Goal: Task Accomplishment & Management: Manage account settings

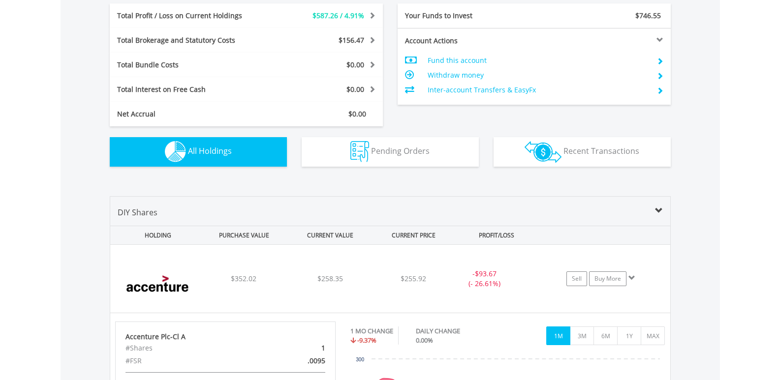
scroll to position [94, 187]
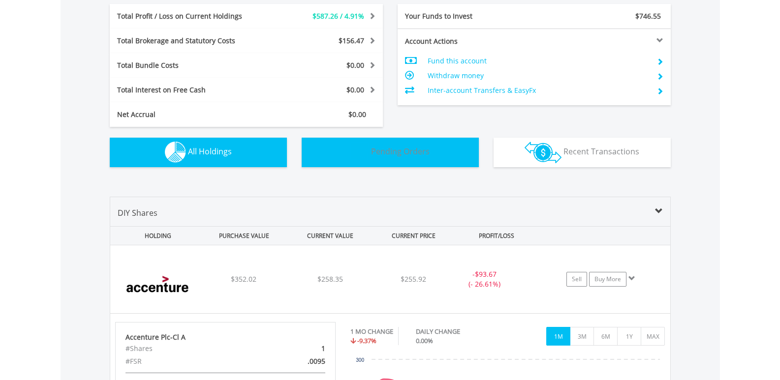
click at [398, 155] on span "Pending Orders" at bounding box center [400, 151] width 59 height 11
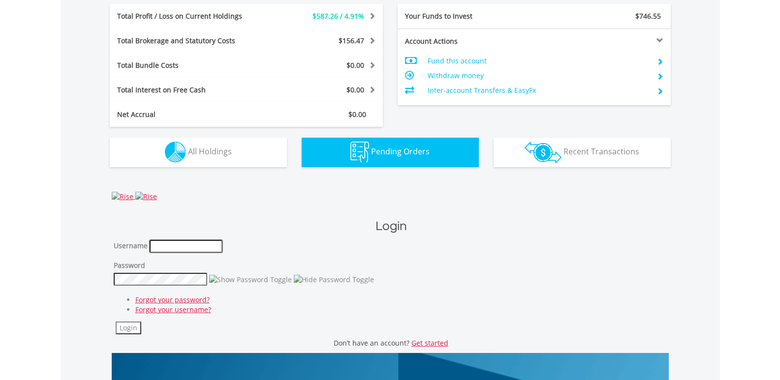
type input "*******"
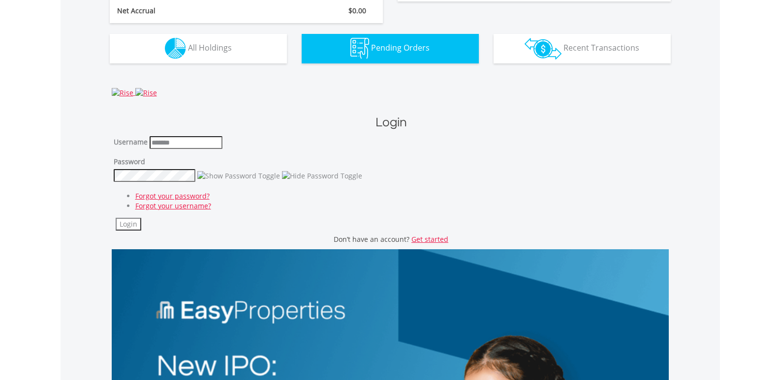
scroll to position [721, 0]
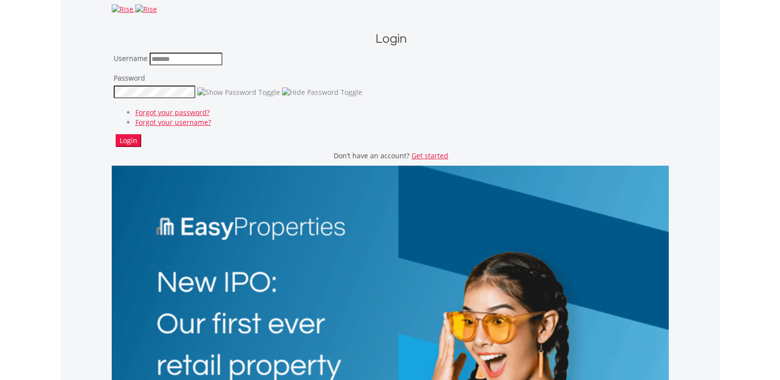
click at [136, 141] on button "Login" at bounding box center [129, 140] width 26 height 13
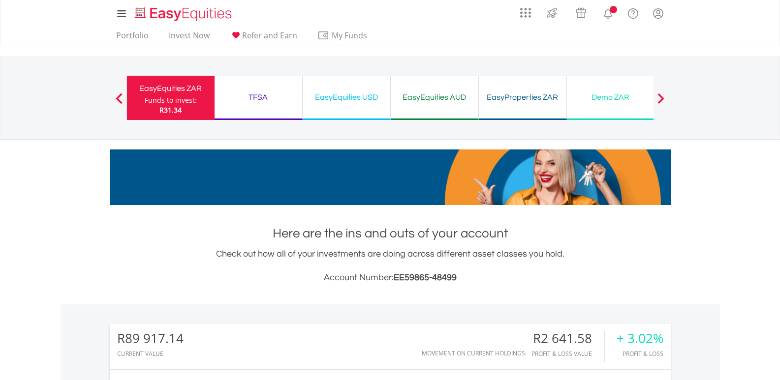
scroll to position [94, 187]
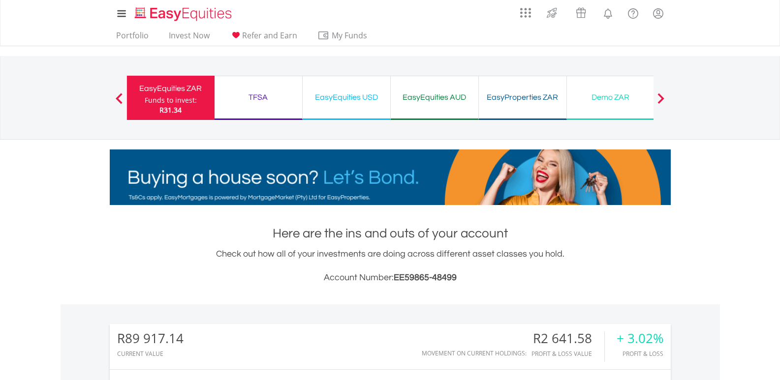
click at [331, 90] on div "EasyEquities USD Funds to invest: R31.34" at bounding box center [347, 98] width 88 height 44
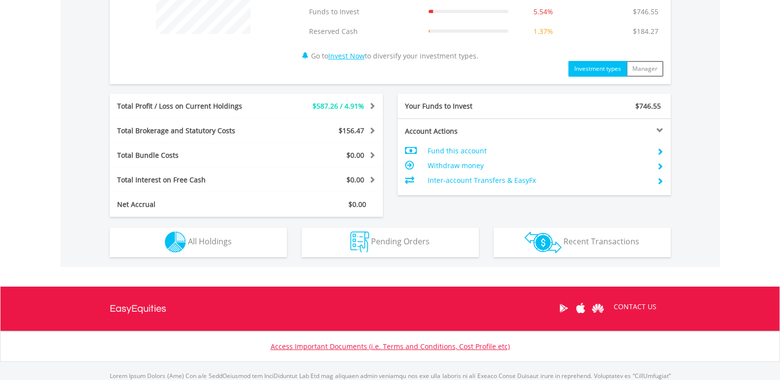
scroll to position [492, 0]
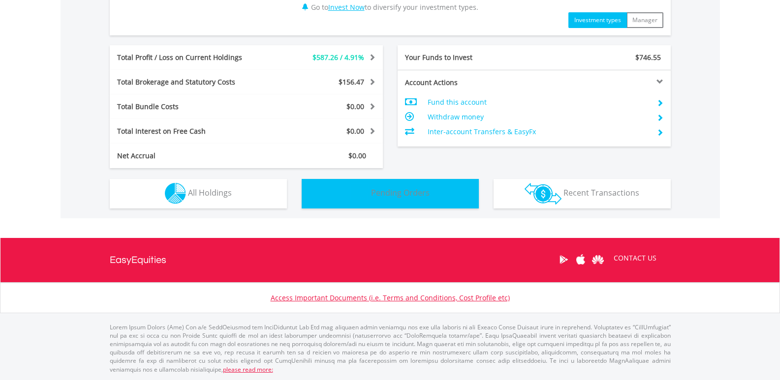
click at [389, 191] on span "Pending Orders" at bounding box center [400, 193] width 59 height 11
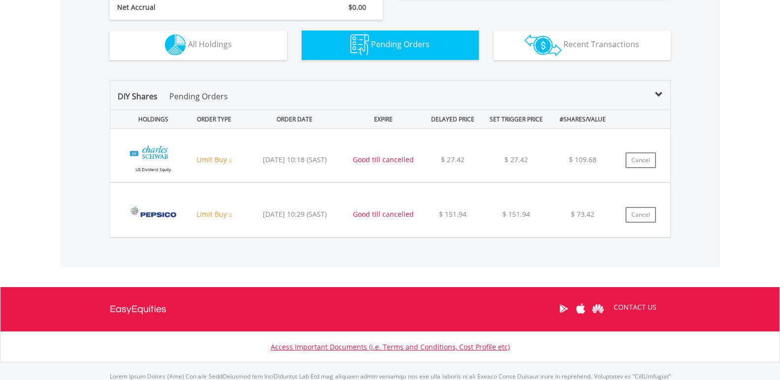
scroll to position [591, 0]
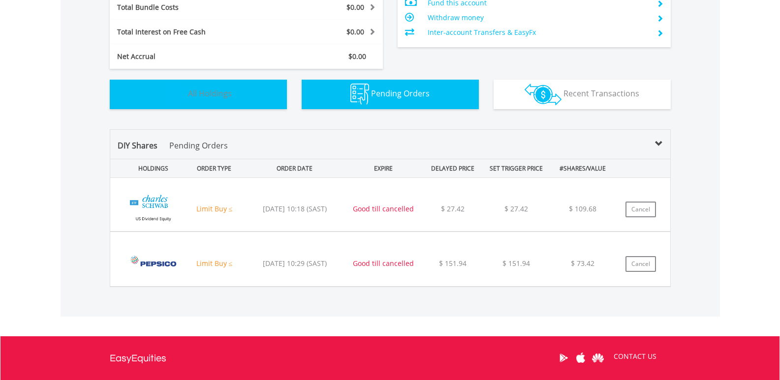
click at [210, 91] on span "All Holdings" at bounding box center [210, 93] width 44 height 11
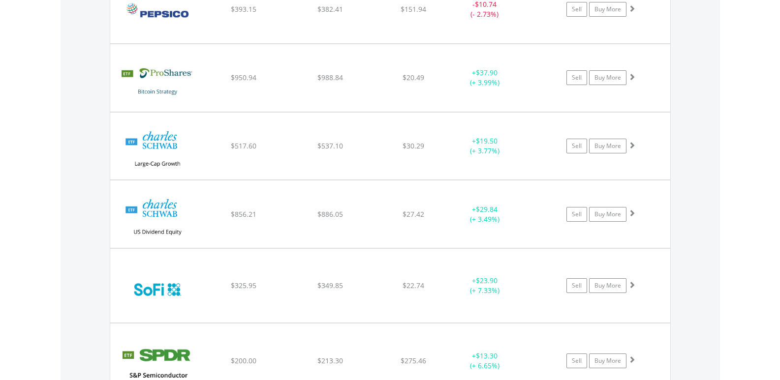
scroll to position [1567, 0]
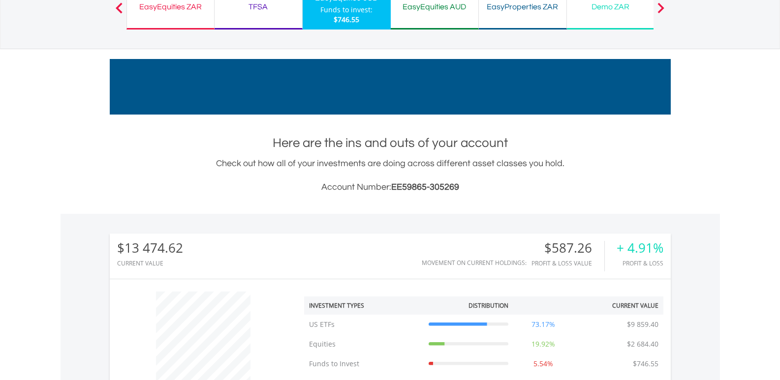
scroll to position [0, 0]
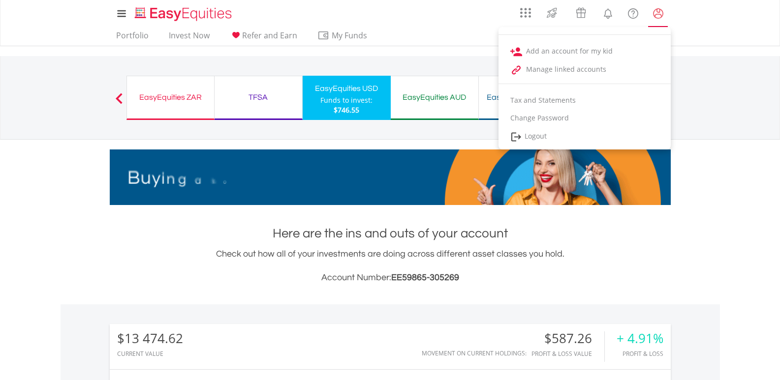
click at [658, 14] on lord-icon "My Profile" at bounding box center [658, 13] width 12 height 12
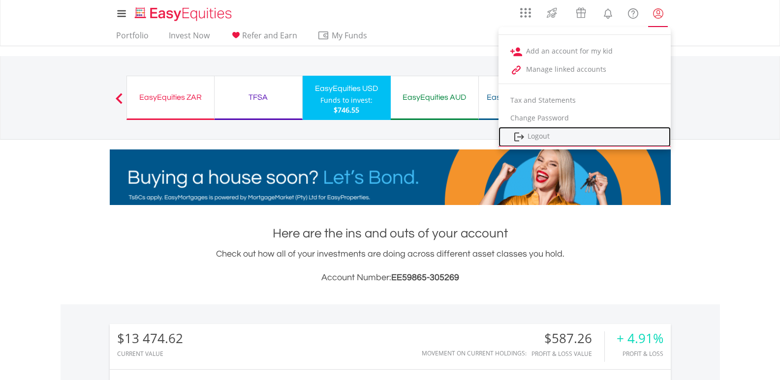
click at [534, 136] on link "Logout" at bounding box center [585, 137] width 172 height 20
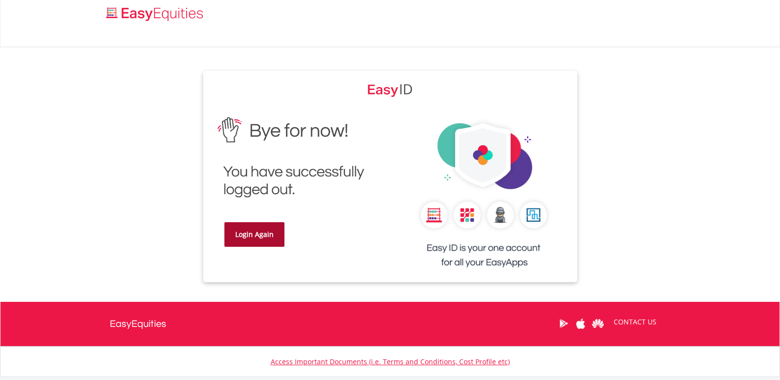
click at [256, 235] on link "Login Again" at bounding box center [254, 234] width 60 height 25
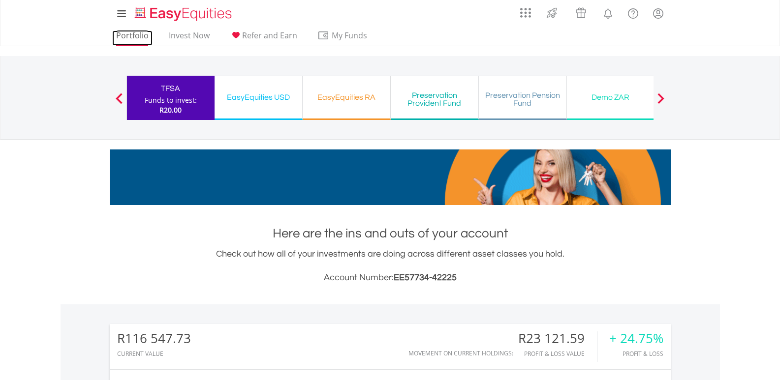
click at [138, 36] on link "Portfolio" at bounding box center [132, 38] width 40 height 15
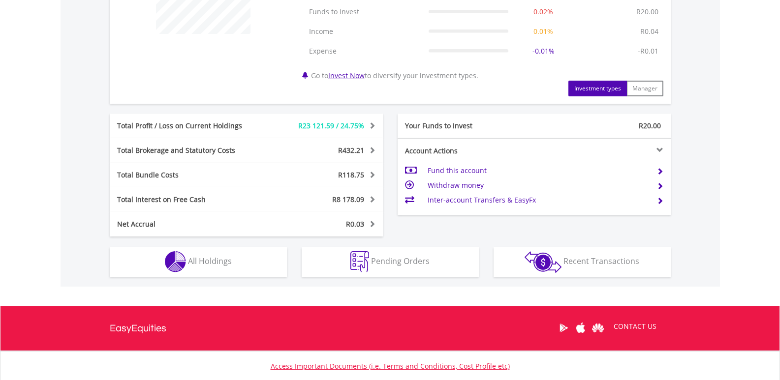
scroll to position [511, 0]
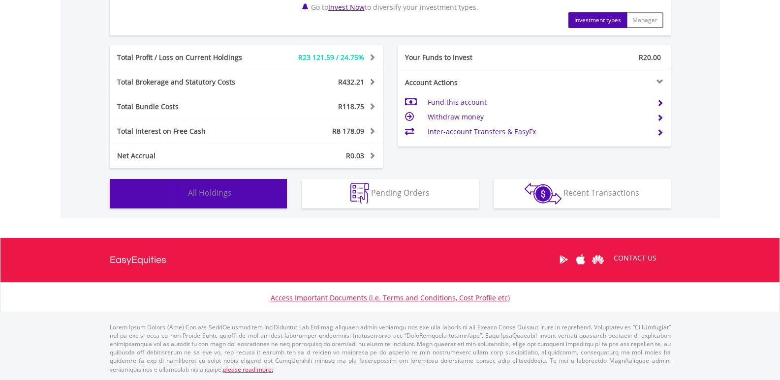
click at [233, 189] on button "Holdings All Holdings" at bounding box center [198, 194] width 177 height 30
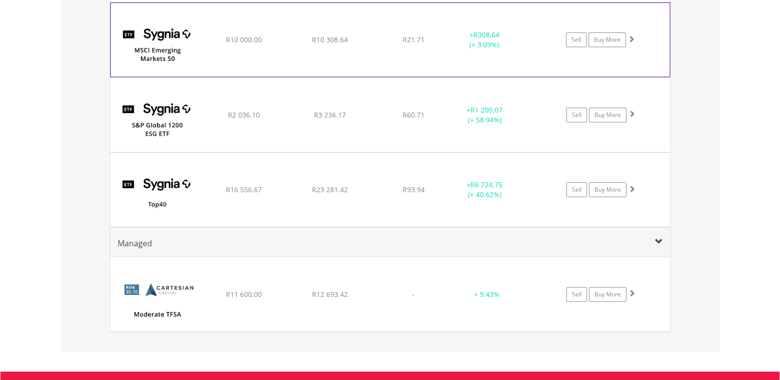
scroll to position [1045, 0]
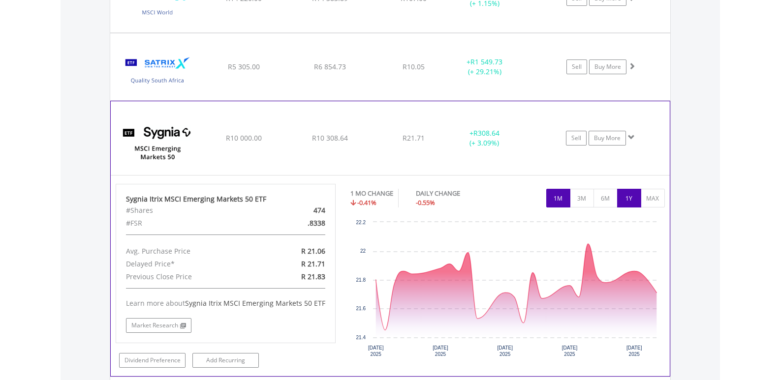
click at [628, 199] on button "1Y" at bounding box center [629, 198] width 24 height 19
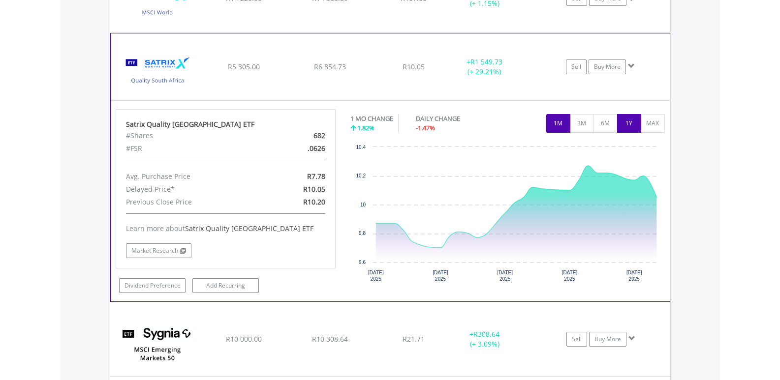
click at [631, 122] on button "1Y" at bounding box center [629, 123] width 24 height 19
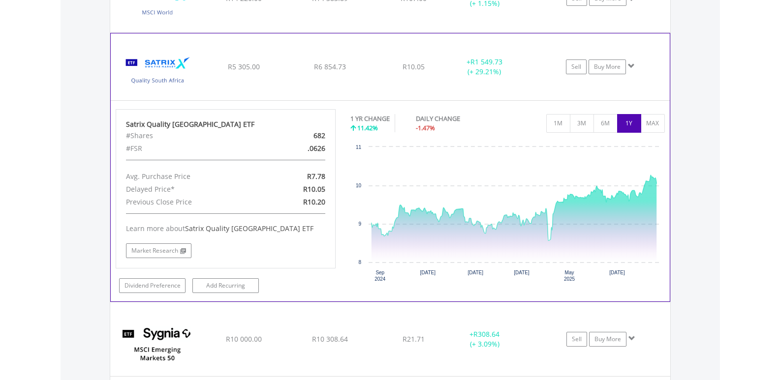
scroll to position [897, 0]
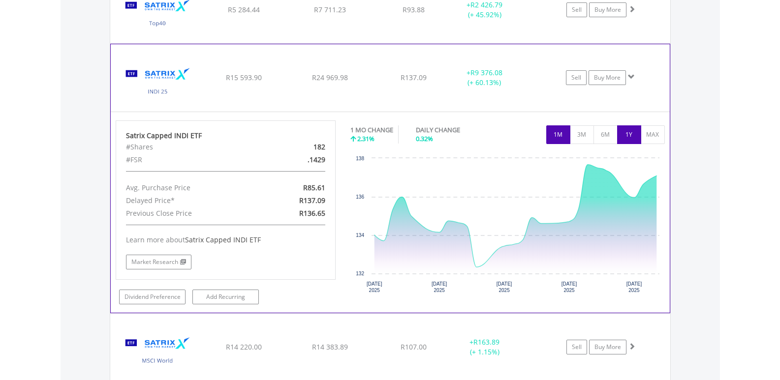
click at [628, 135] on button "1Y" at bounding box center [629, 134] width 24 height 19
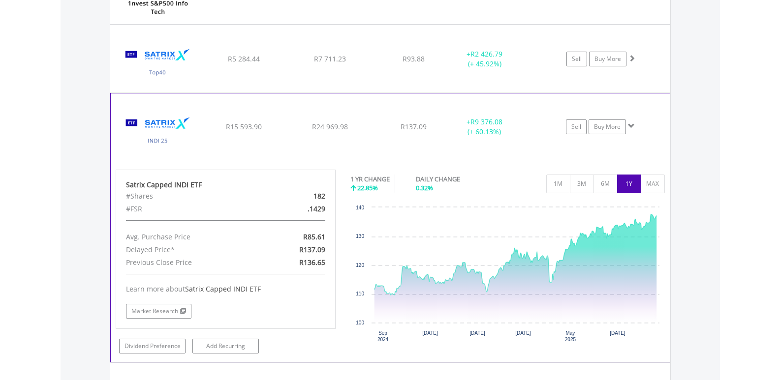
scroll to position [799, 0]
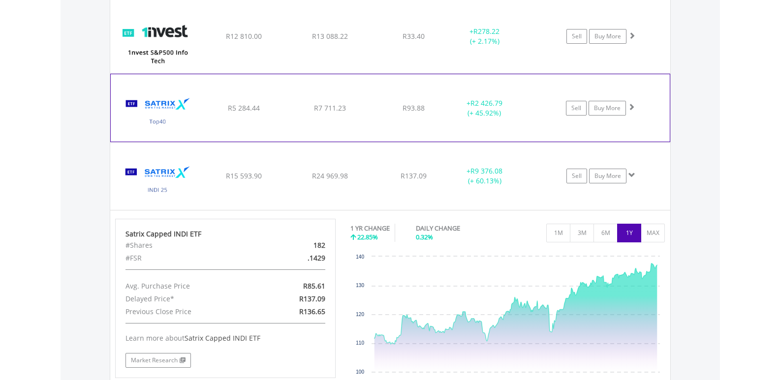
click at [646, 44] on div "Sell Buy More" at bounding box center [605, 36] width 129 height 15
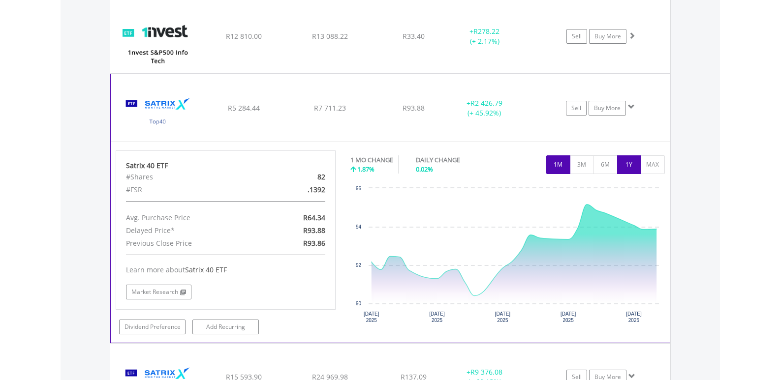
click at [631, 170] on button "1Y" at bounding box center [629, 165] width 24 height 19
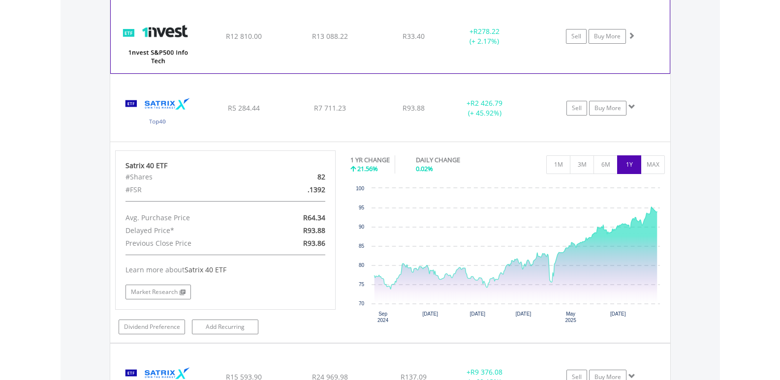
click at [659, 46] on div "﻿ 1nvest S&P500 Info Tech Index Feeder ETF R12 810.00 R13 088.22 R33.40 + R278.…" at bounding box center [390, 37] width 559 height 74
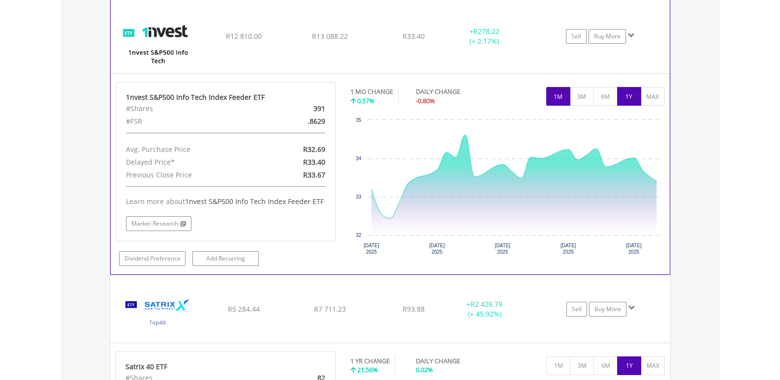
click at [626, 101] on button "1Y" at bounding box center [629, 96] width 24 height 19
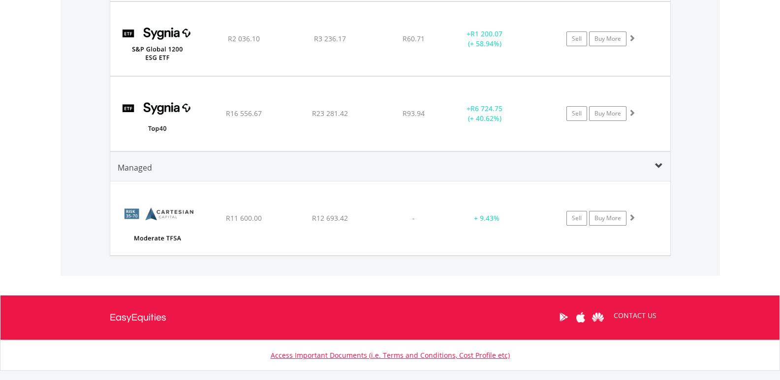
scroll to position [2275, 0]
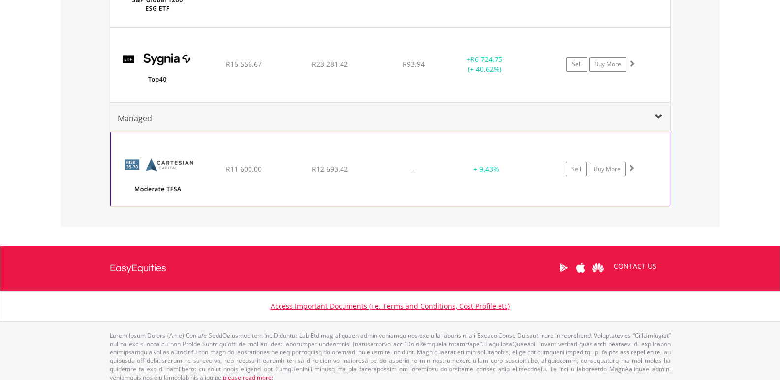
click at [647, 177] on div "Sell Buy More" at bounding box center [605, 169] width 128 height 15
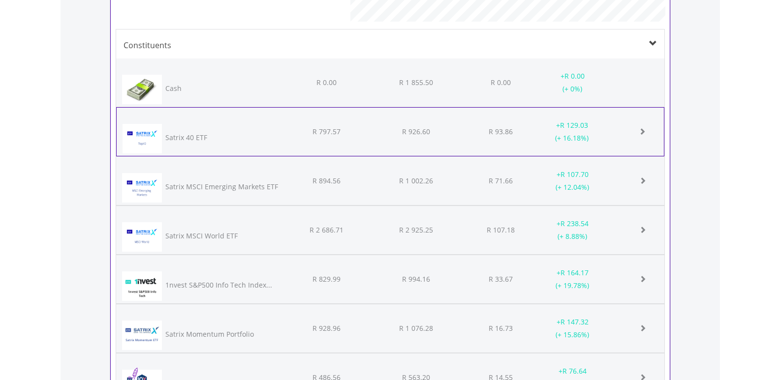
scroll to position [491946, 491817]
click at [646, 135] on span at bounding box center [642, 131] width 7 height 7
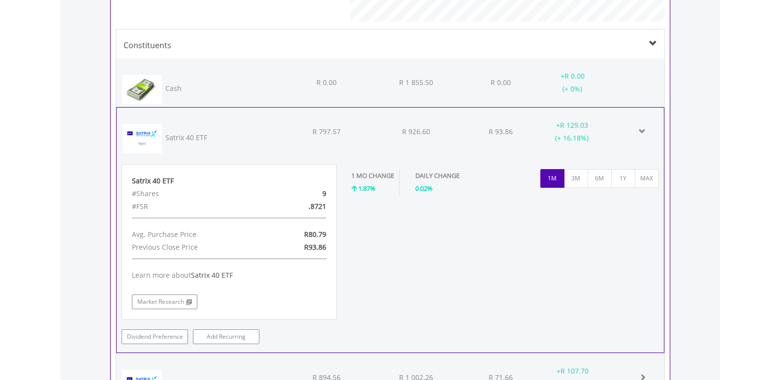
click at [646, 135] on span at bounding box center [642, 131] width 7 height 7
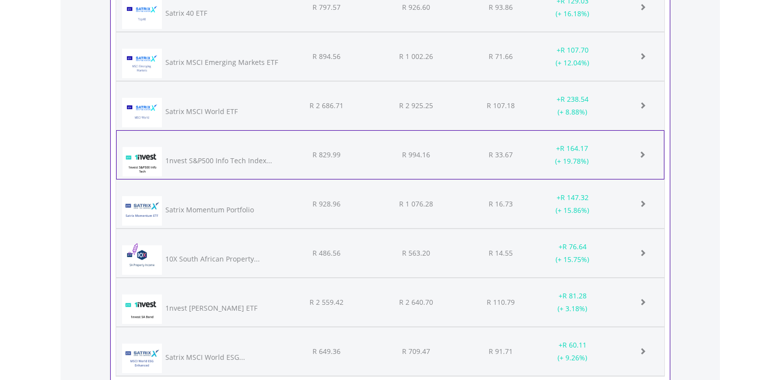
scroll to position [2843, 0]
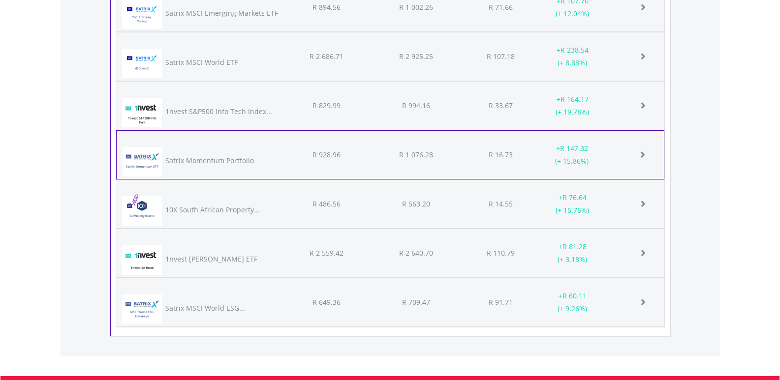
click at [274, 171] on div "Satrix Momentum Portfolio" at bounding box center [222, 161] width 116 height 20
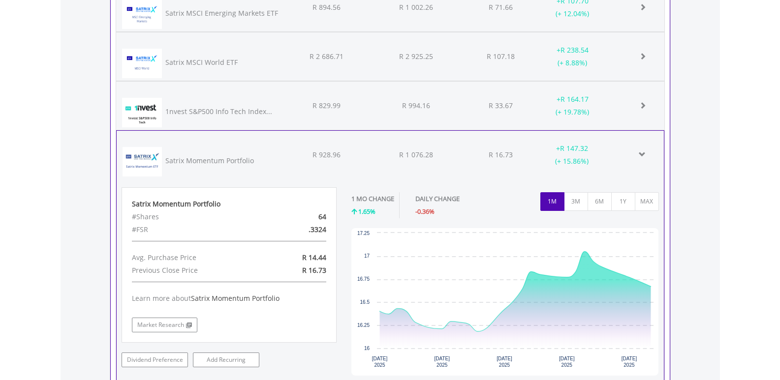
scroll to position [2892, 0]
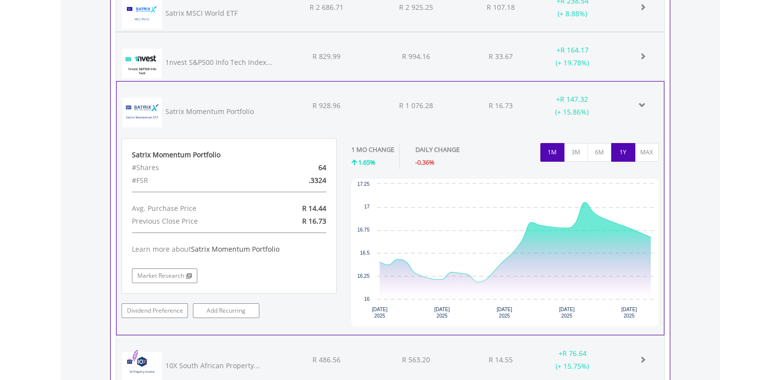
click at [615, 162] on button "1Y" at bounding box center [623, 152] width 24 height 19
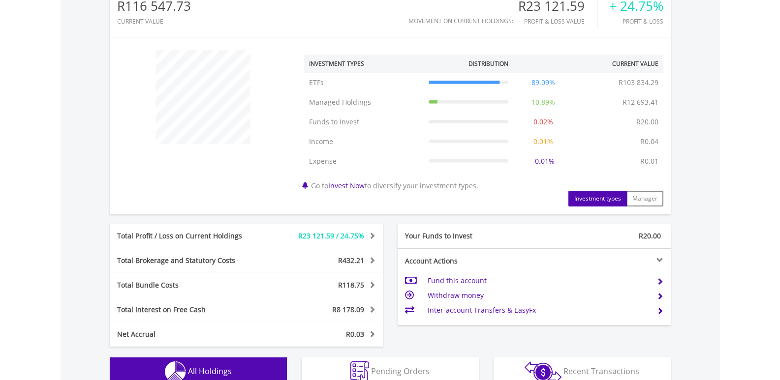
scroll to position [136, 0]
